Goal: Information Seeking & Learning: Learn about a topic

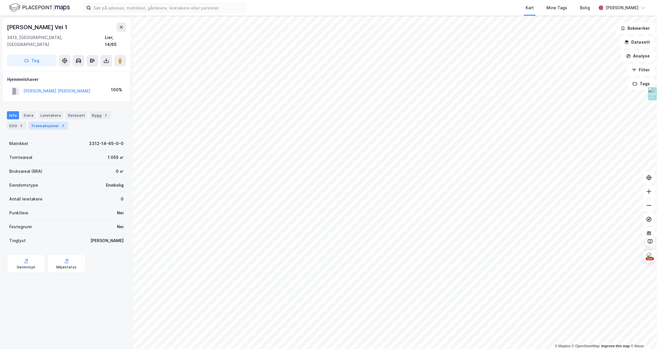
click at [51, 122] on div "Transaksjoner 2" at bounding box center [49, 126] width 40 height 8
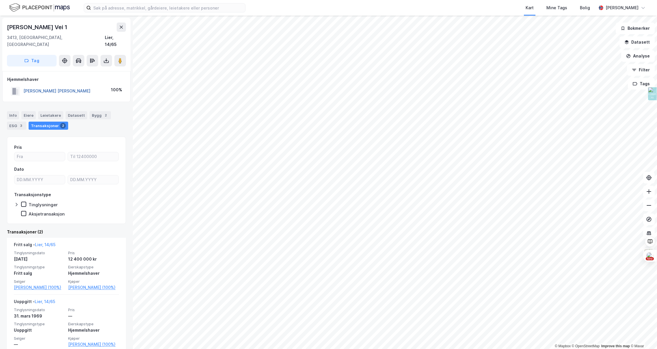
click at [0, 0] on button "[PERSON_NAME] [PERSON_NAME]" at bounding box center [0, 0] width 0 height 0
click at [107, 58] on icon at bounding box center [106, 61] width 6 height 6
click at [81, 70] on div "Last ned grunnbok" at bounding box center [77, 72] width 33 height 5
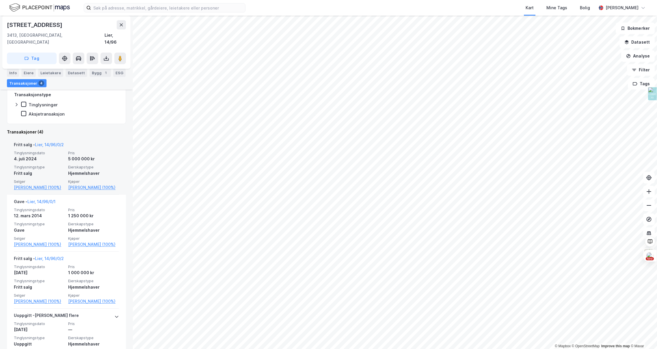
scroll to position [118, 0]
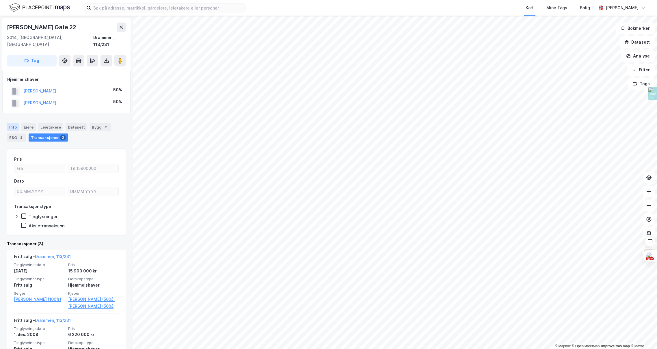
click at [14, 123] on div "Info" at bounding box center [13, 127] width 12 height 8
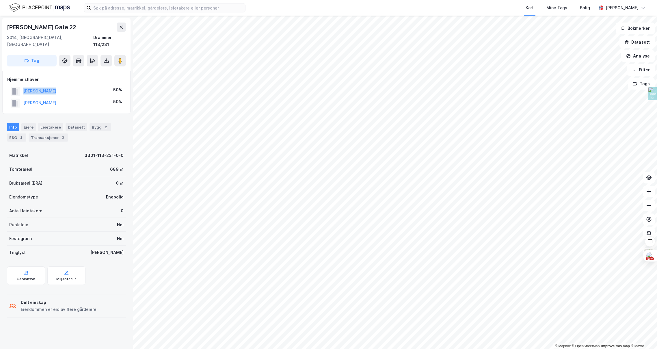
drag, startPoint x: 65, startPoint y: 86, endPoint x: 24, endPoint y: 87, distance: 41.0
click at [24, 87] on div "[PERSON_NAME] 50%" at bounding box center [66, 91] width 118 height 12
click at [0, 0] on button "[PERSON_NAME]" at bounding box center [0, 0] width 0 height 0
click at [487, 348] on html "Kart Mine Tags Bolig [PERSON_NAME][GEOGRAPHIC_DATA] © Mapbox © OpenStreetMap Im…" at bounding box center [328, 174] width 657 height 349
click at [45, 133] on div "Transaksjoner 4" at bounding box center [49, 137] width 40 height 8
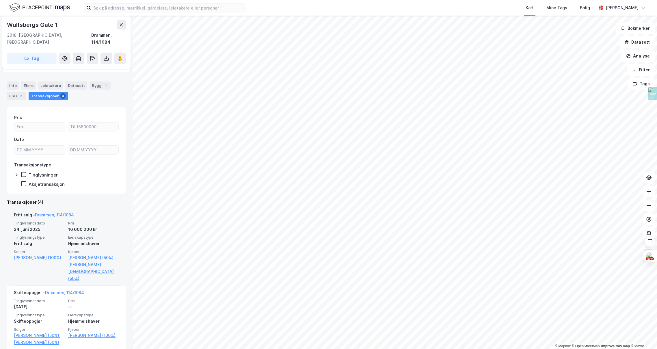
scroll to position [42, 0]
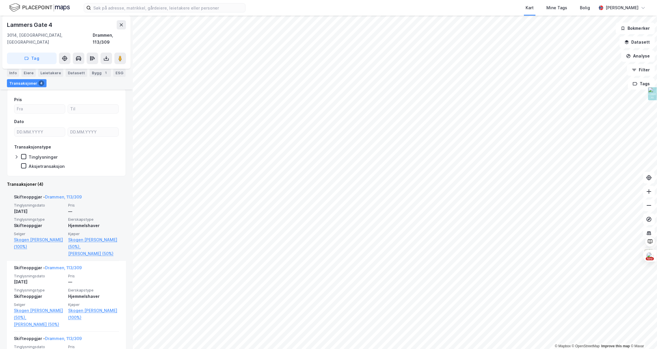
scroll to position [50, 0]
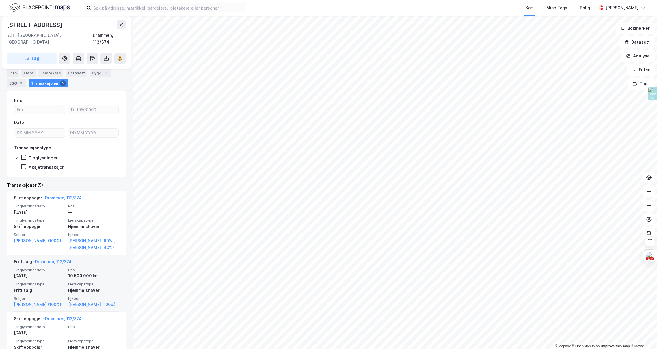
scroll to position [59, 0]
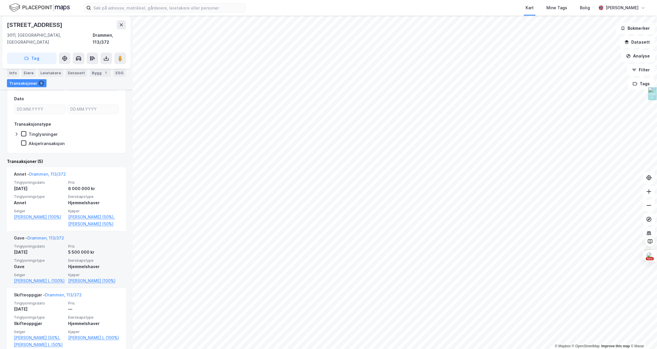
scroll to position [83, 0]
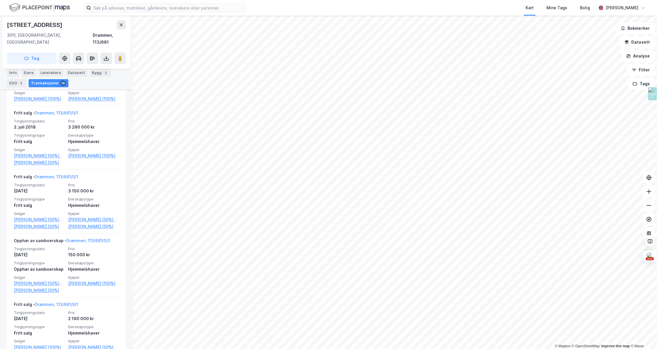
scroll to position [238, 0]
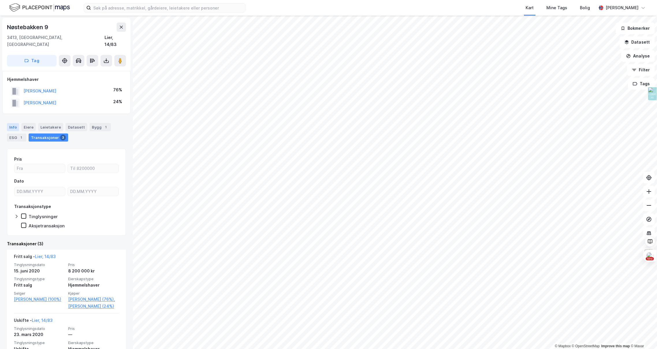
click at [10, 123] on div "Info" at bounding box center [13, 127] width 12 height 8
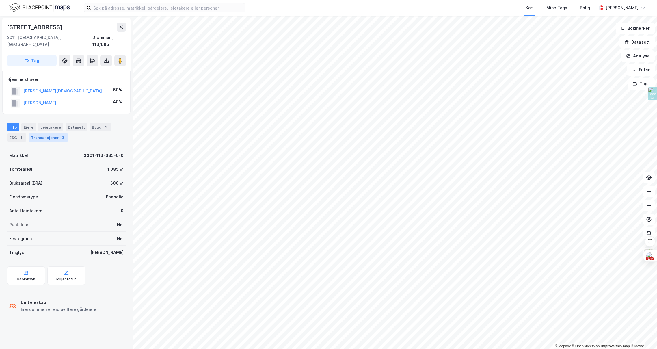
click at [53, 133] on div "Transaksjoner 3" at bounding box center [49, 137] width 40 height 8
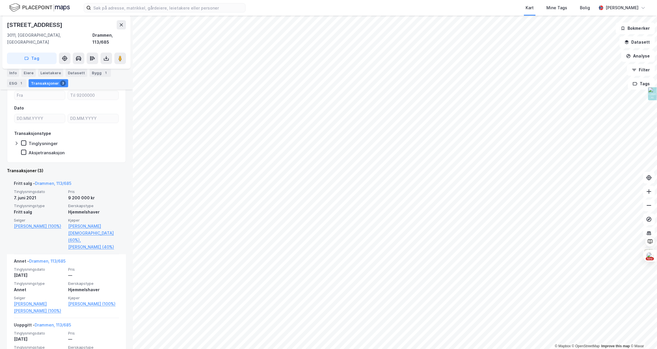
scroll to position [92, 0]
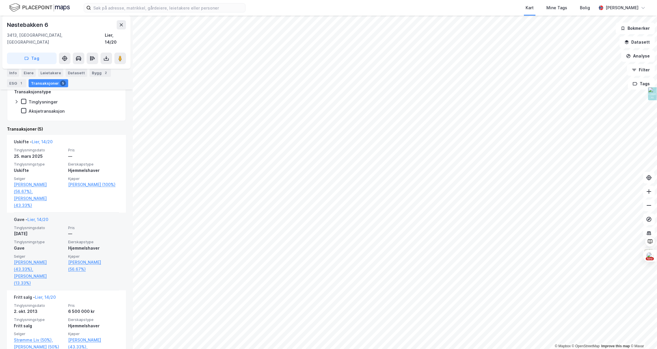
scroll to position [105, 0]
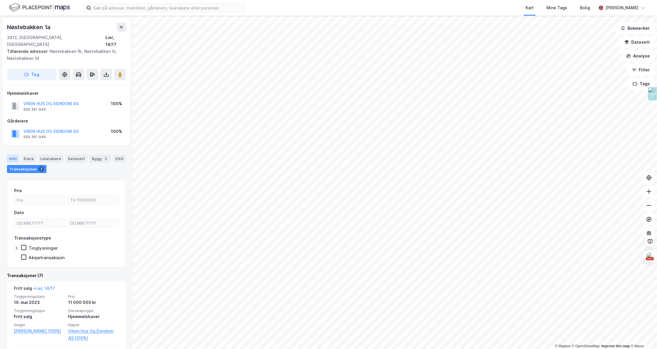
click at [11, 154] on div "Info" at bounding box center [13, 158] width 12 height 8
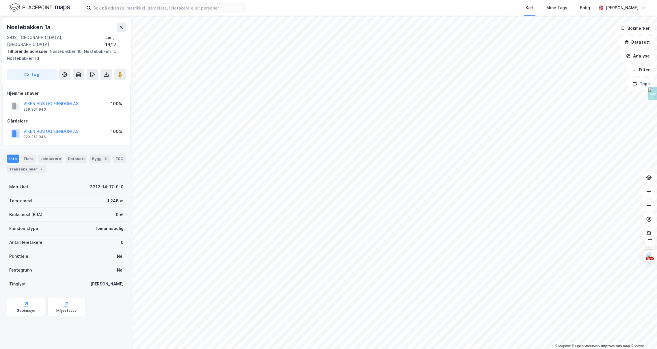
click at [11, 154] on div "Info" at bounding box center [13, 158] width 12 height 8
click at [33, 165] on div "Transaksjoner 7" at bounding box center [27, 169] width 40 height 8
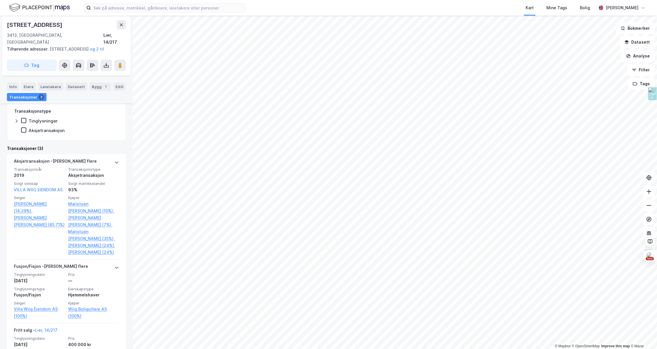
scroll to position [165, 0]
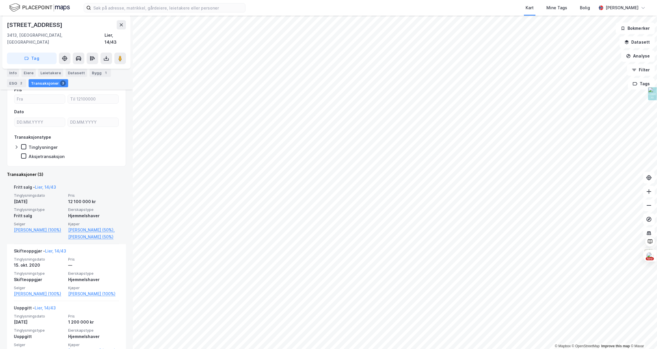
scroll to position [92, 0]
